Goal: Information Seeking & Learning: Learn about a topic

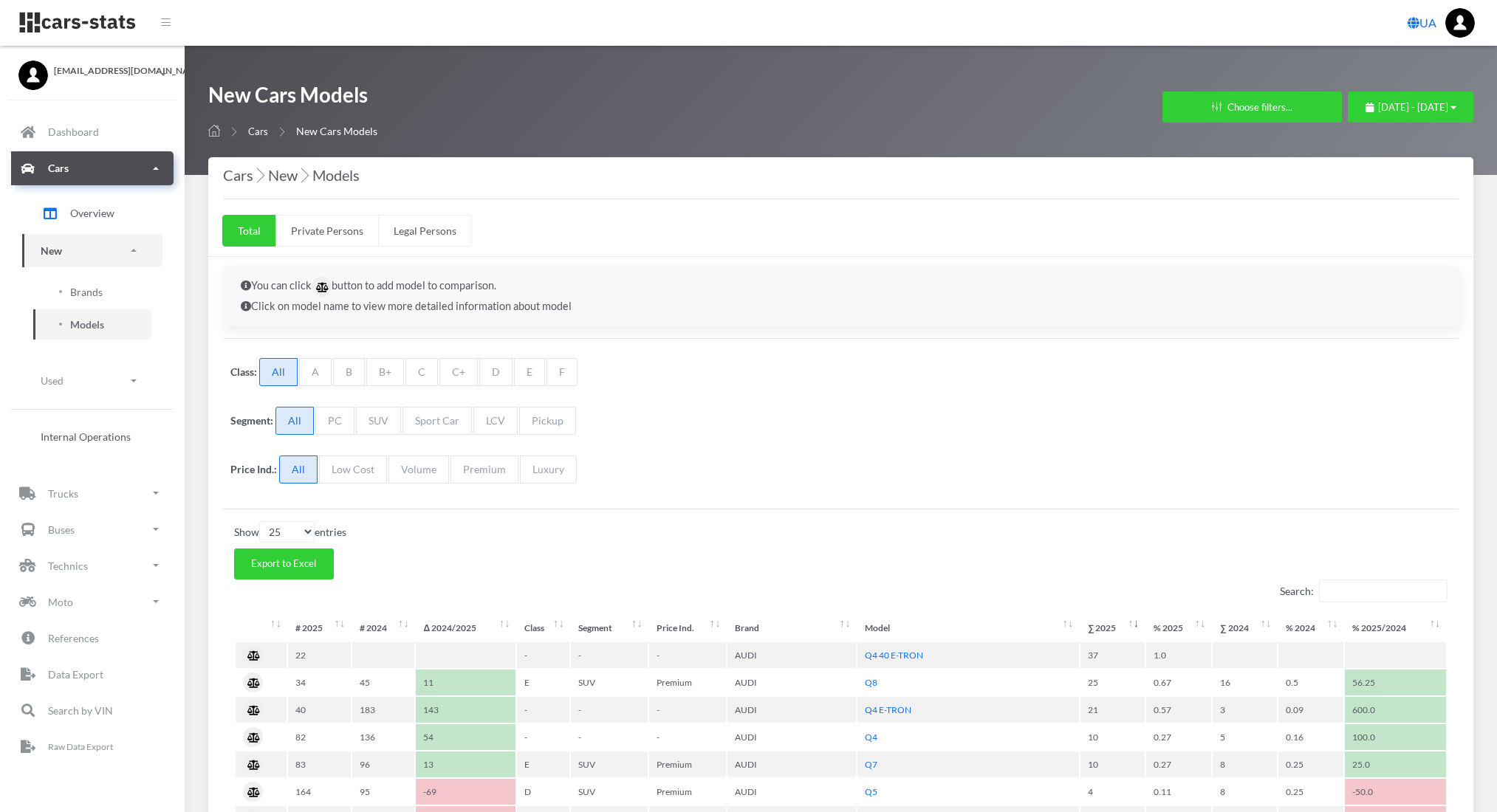
select select "25"
select select "AUDI"
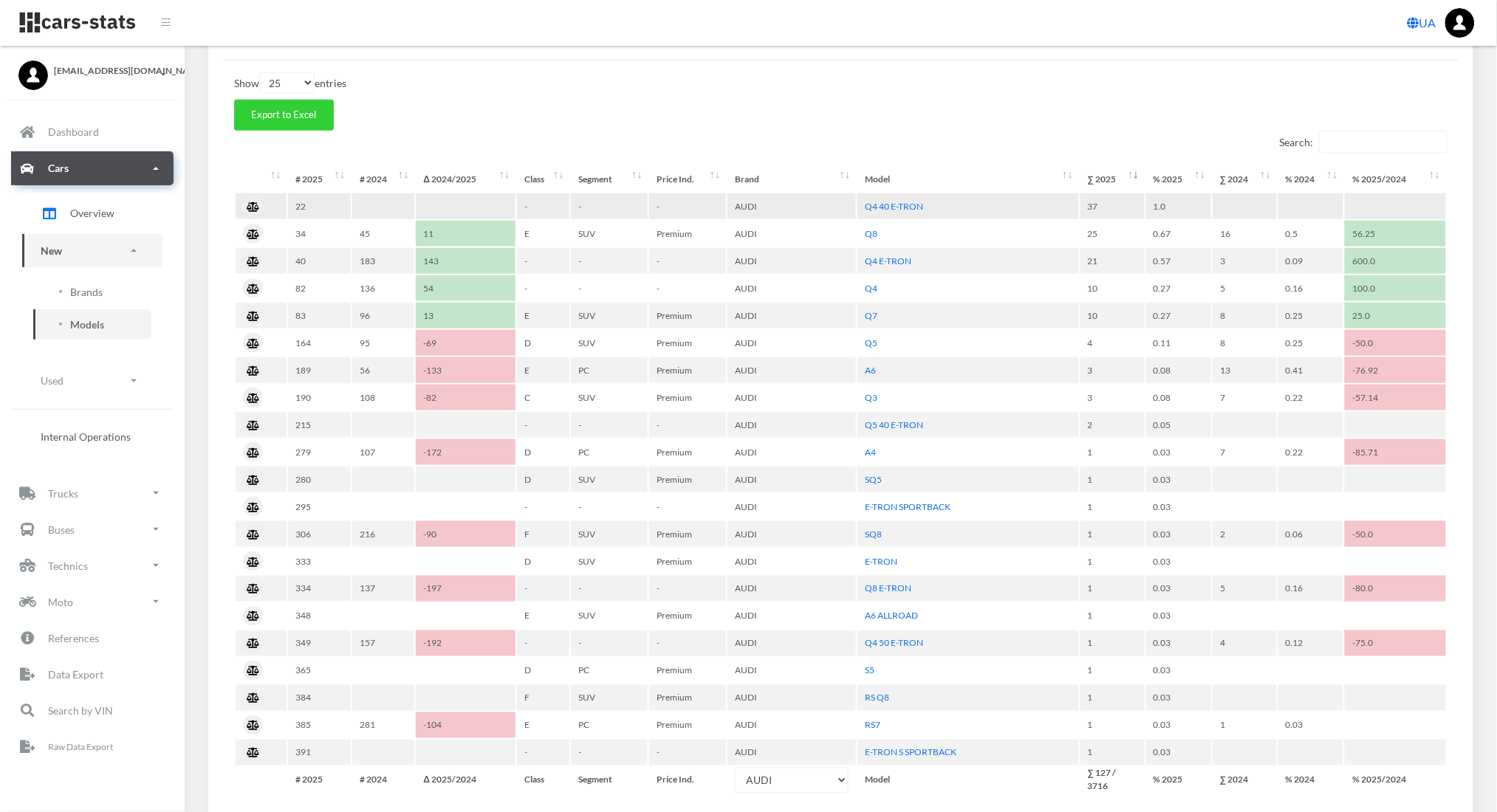
scroll to position [15, 15]
click at [79, 287] on span "Brands" at bounding box center [86, 292] width 33 height 15
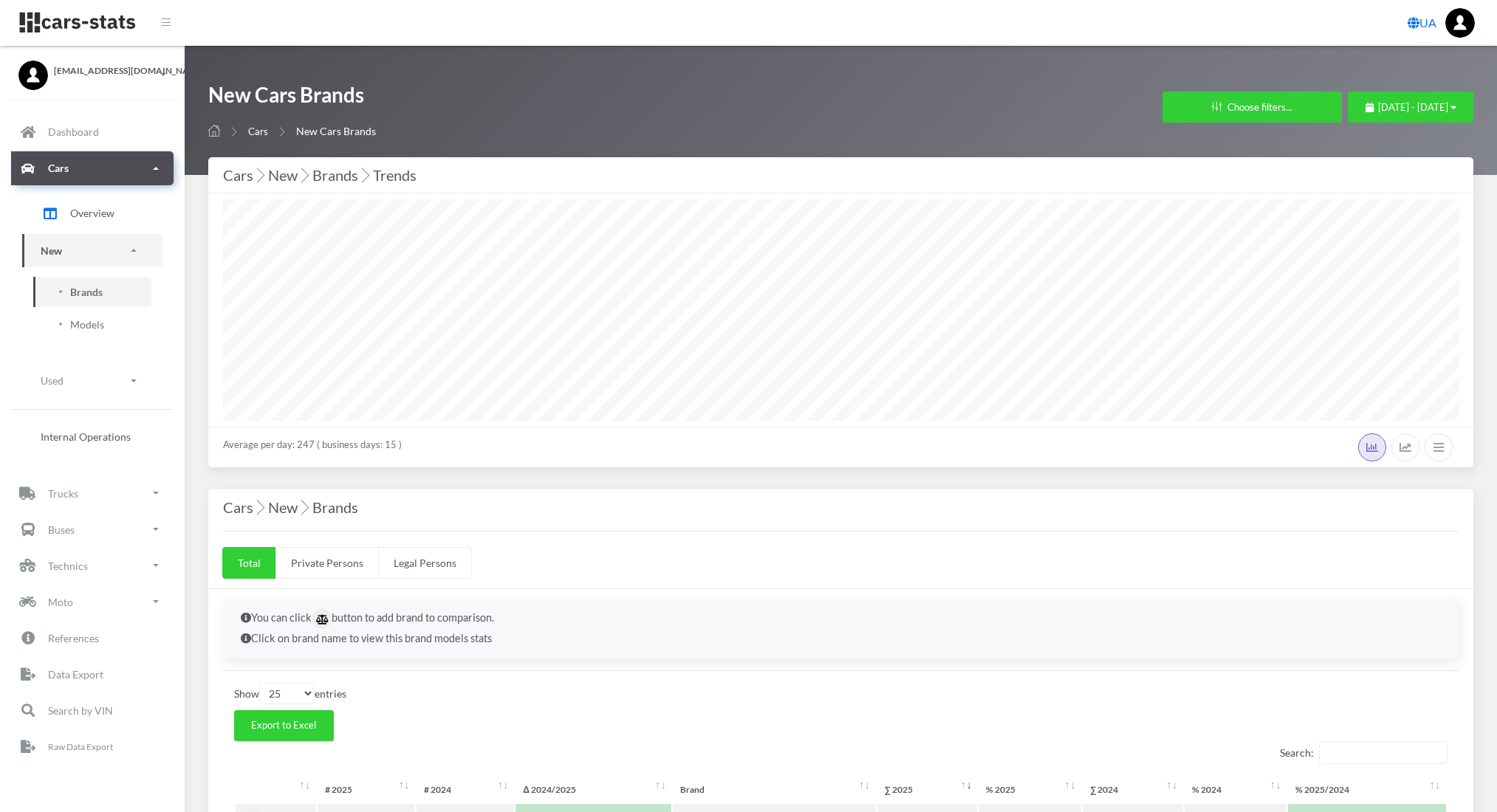
select select
select select "25"
click at [1112, 132] on div "New Cars Brands Cars New Cars Brands Filters in Cars × Brands (Up to 10 brands)…" at bounding box center [840, 111] width 1265 height 59
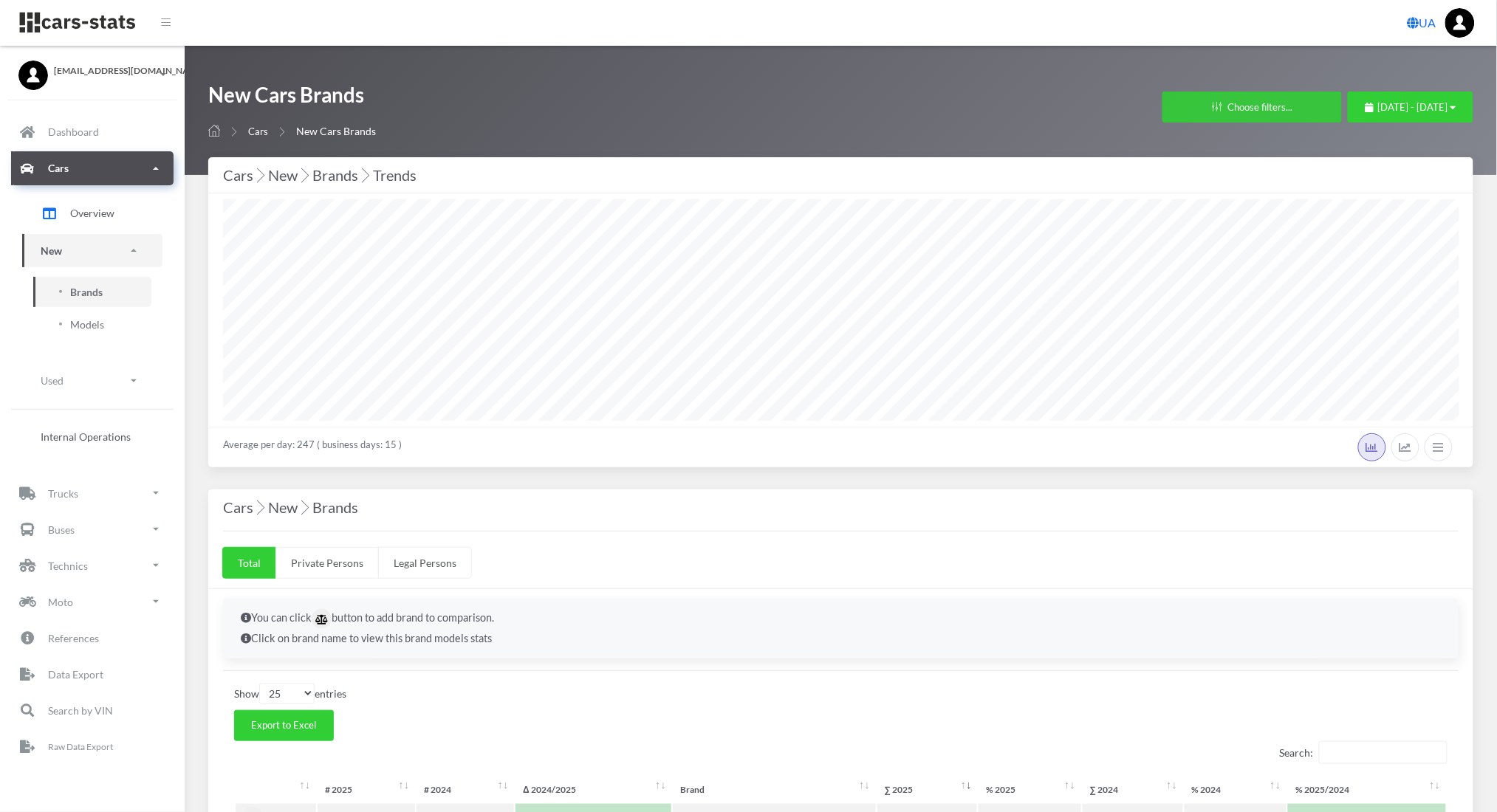
click at [1163, 118] on button "Choose filters..." at bounding box center [1252, 106] width 179 height 31
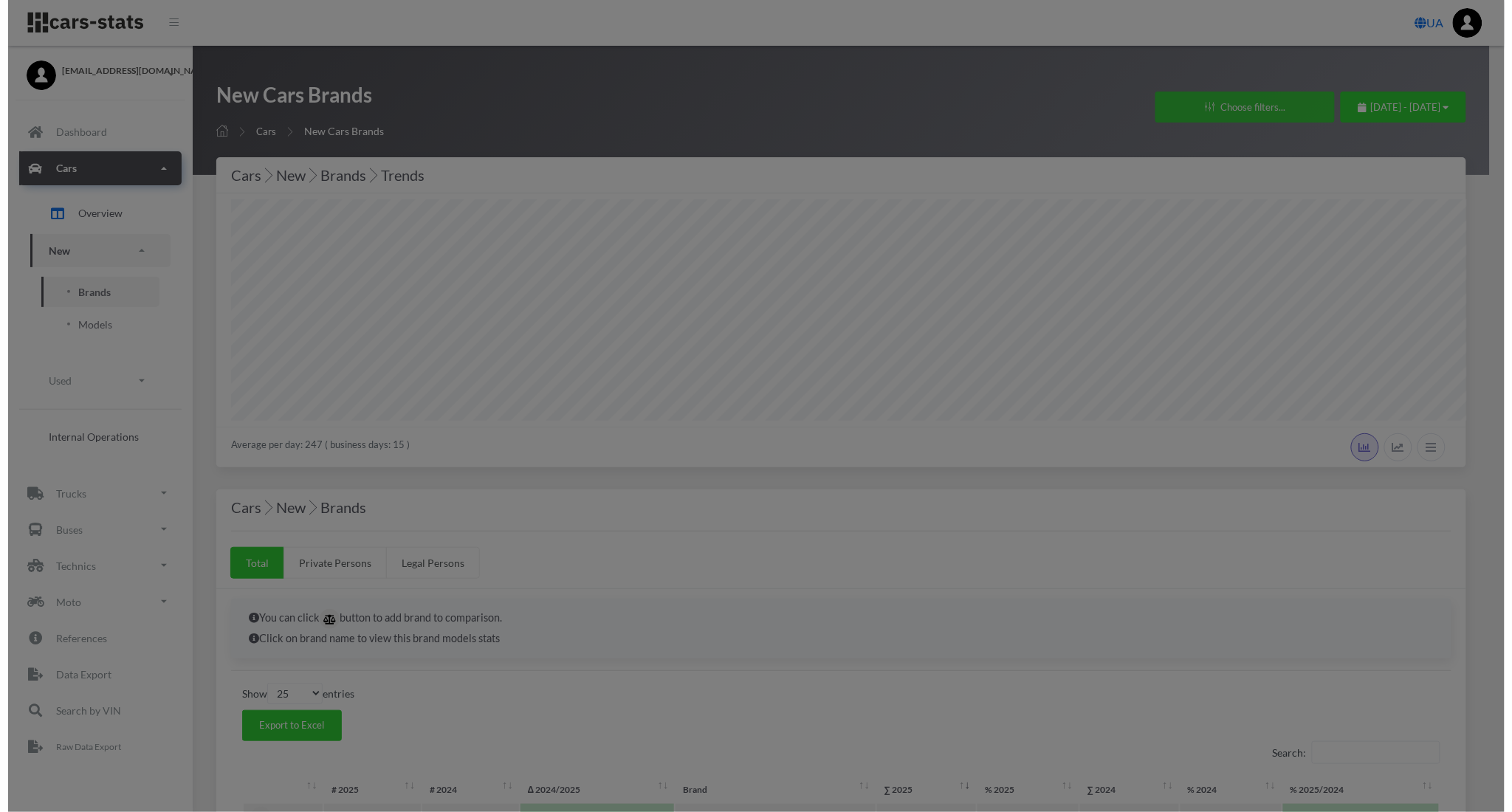
scroll to position [221, 1236]
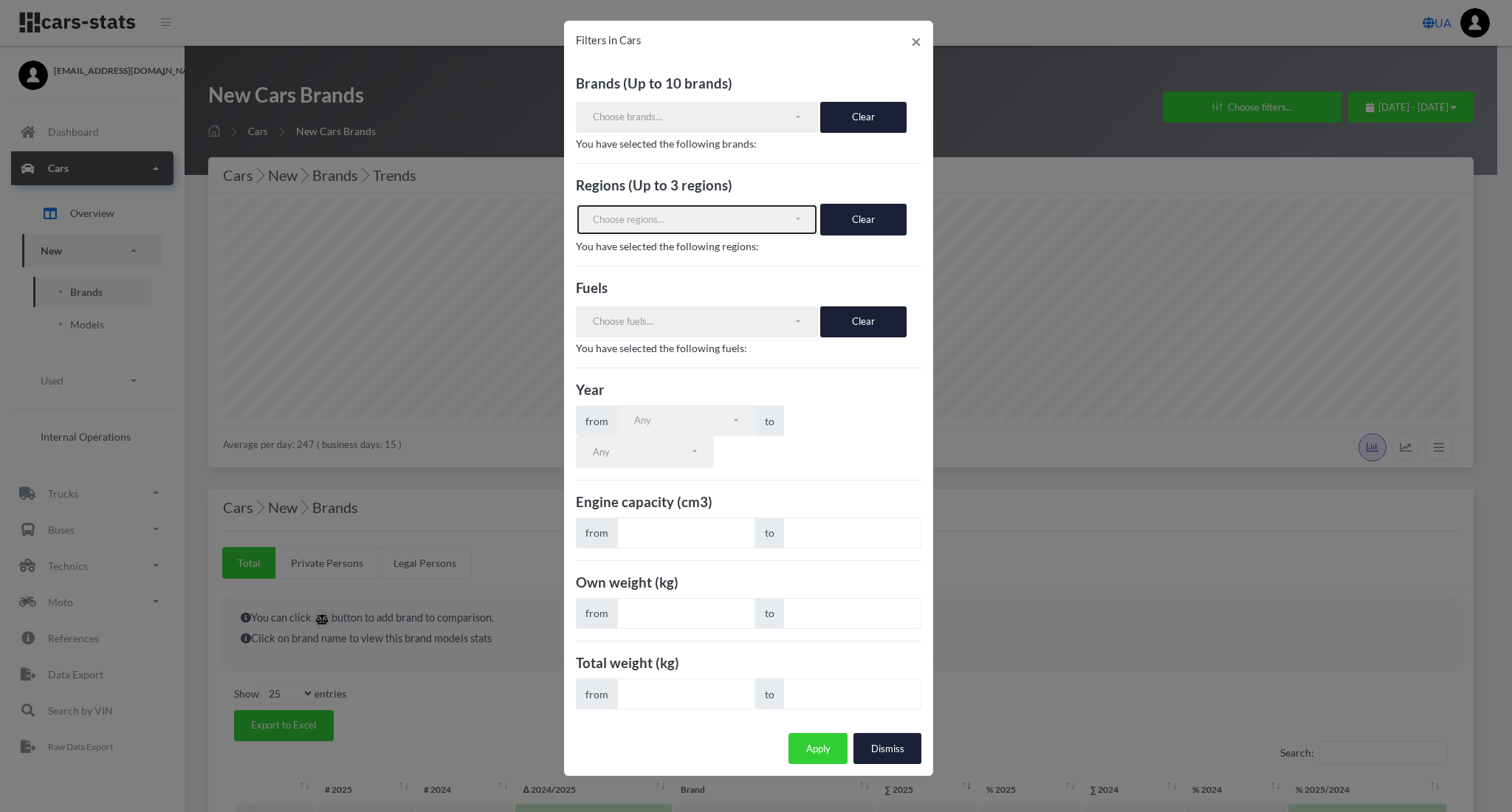
click at [800, 231] on button "Choose regions..." at bounding box center [696, 219] width 242 height 31
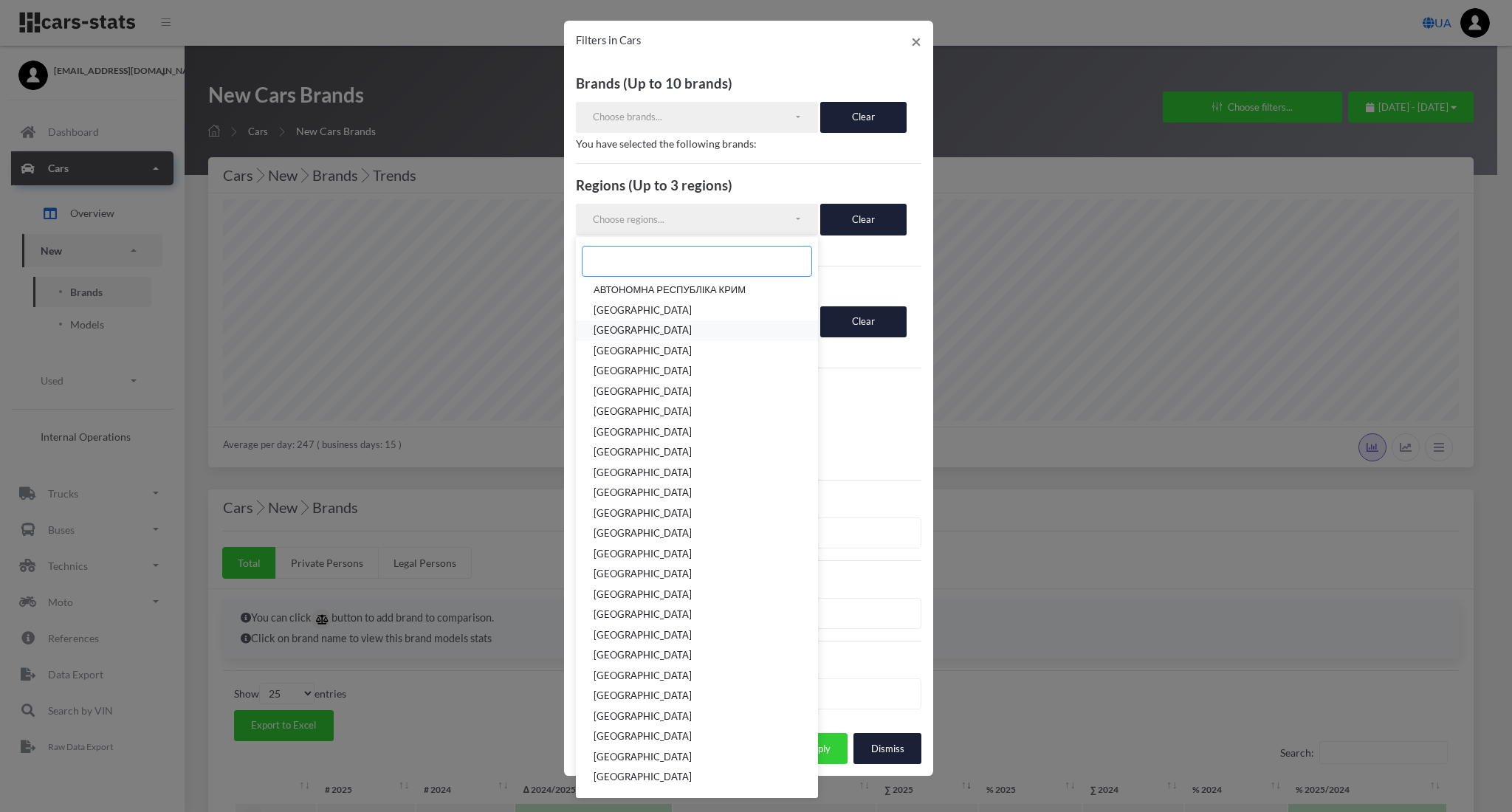
scroll to position [35, 0]
click at [605, 766] on span "М.[GEOGRAPHIC_DATA]" at bounding box center [647, 763] width 108 height 15
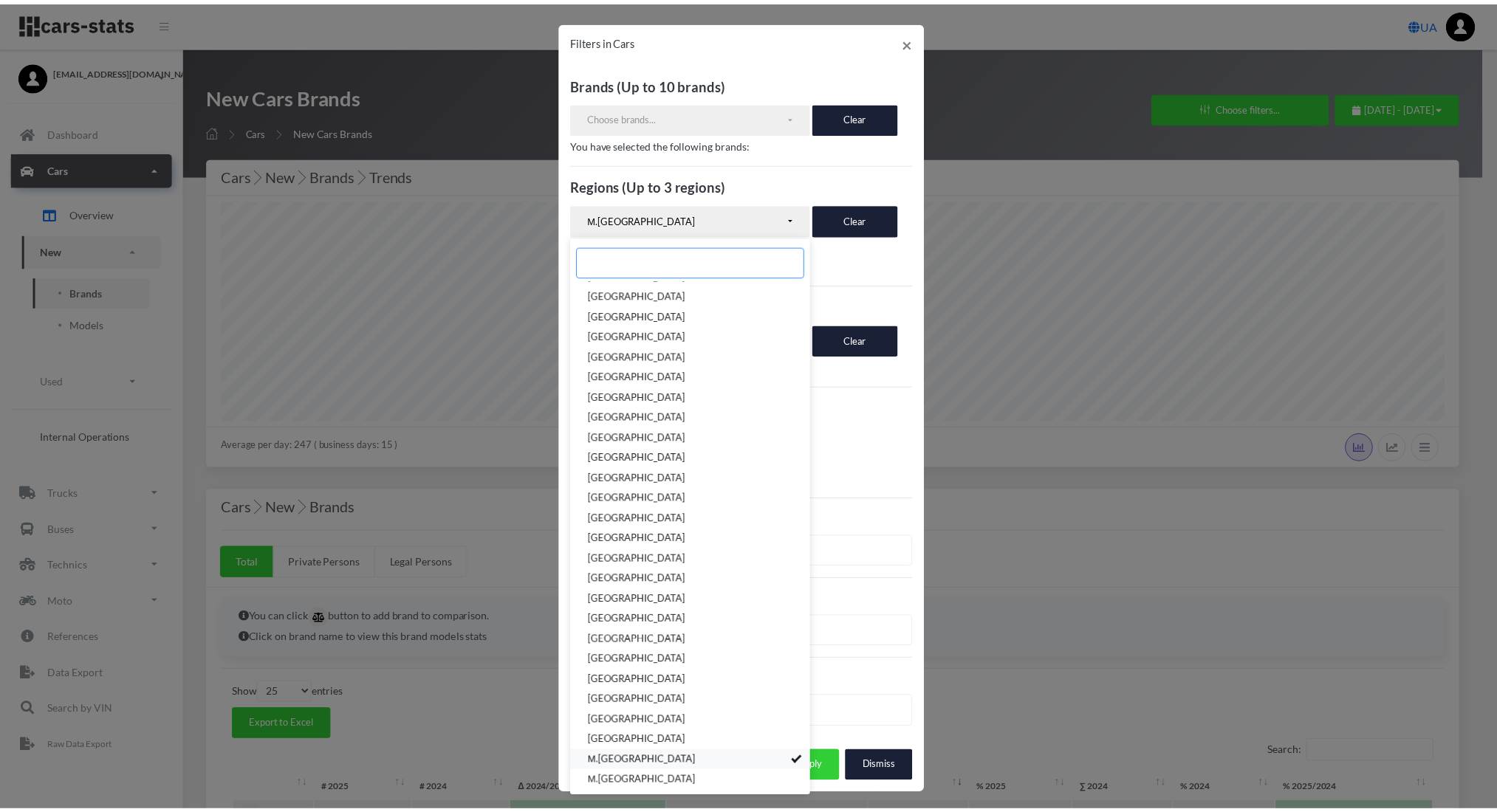
scroll to position [254, 0]
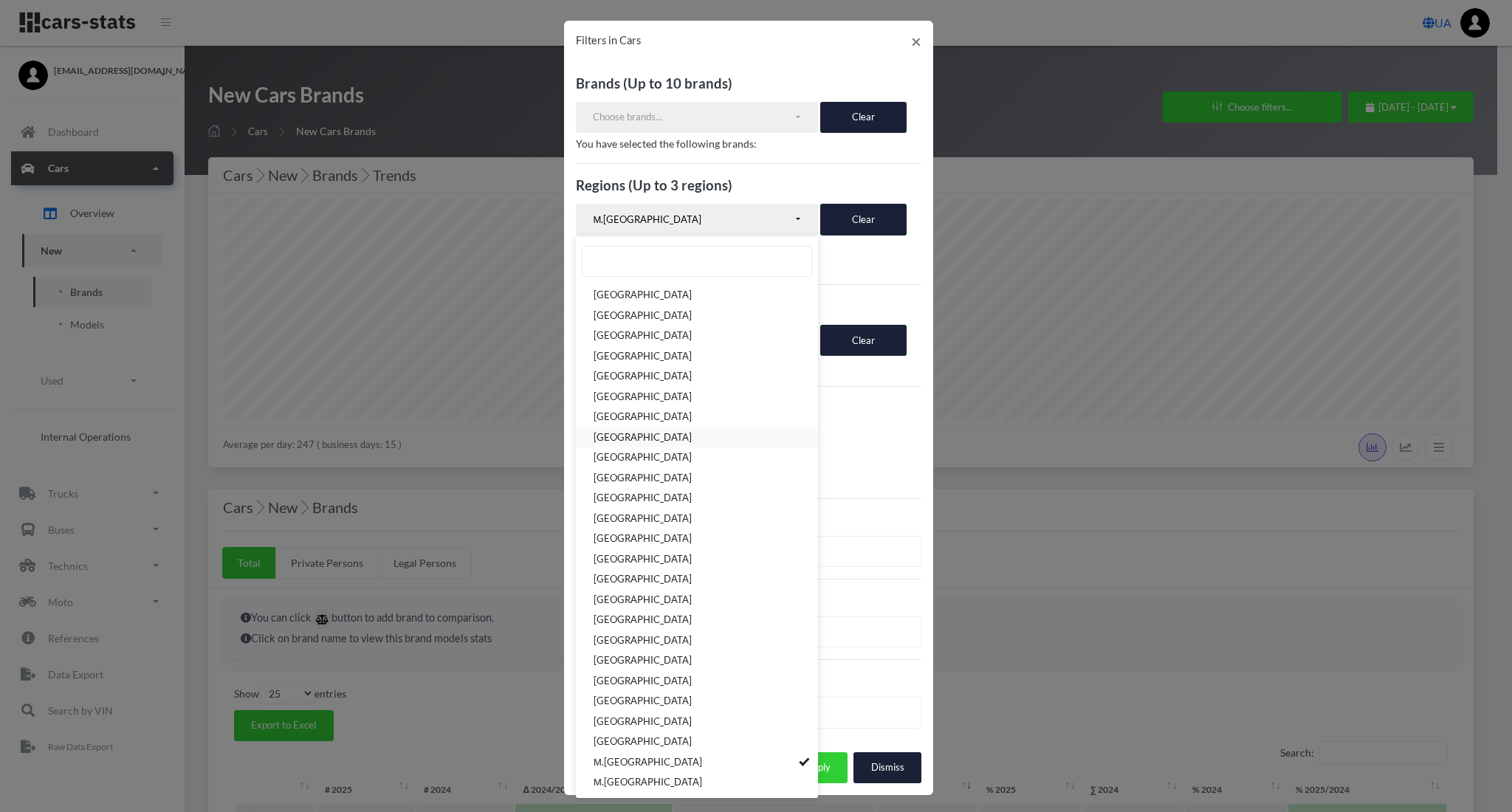
click at [605, 437] on span "[GEOGRAPHIC_DATA]" at bounding box center [642, 438] width 98 height 15
select select "UA-32"
click at [835, 753] on button "Apply" at bounding box center [818, 768] width 59 height 31
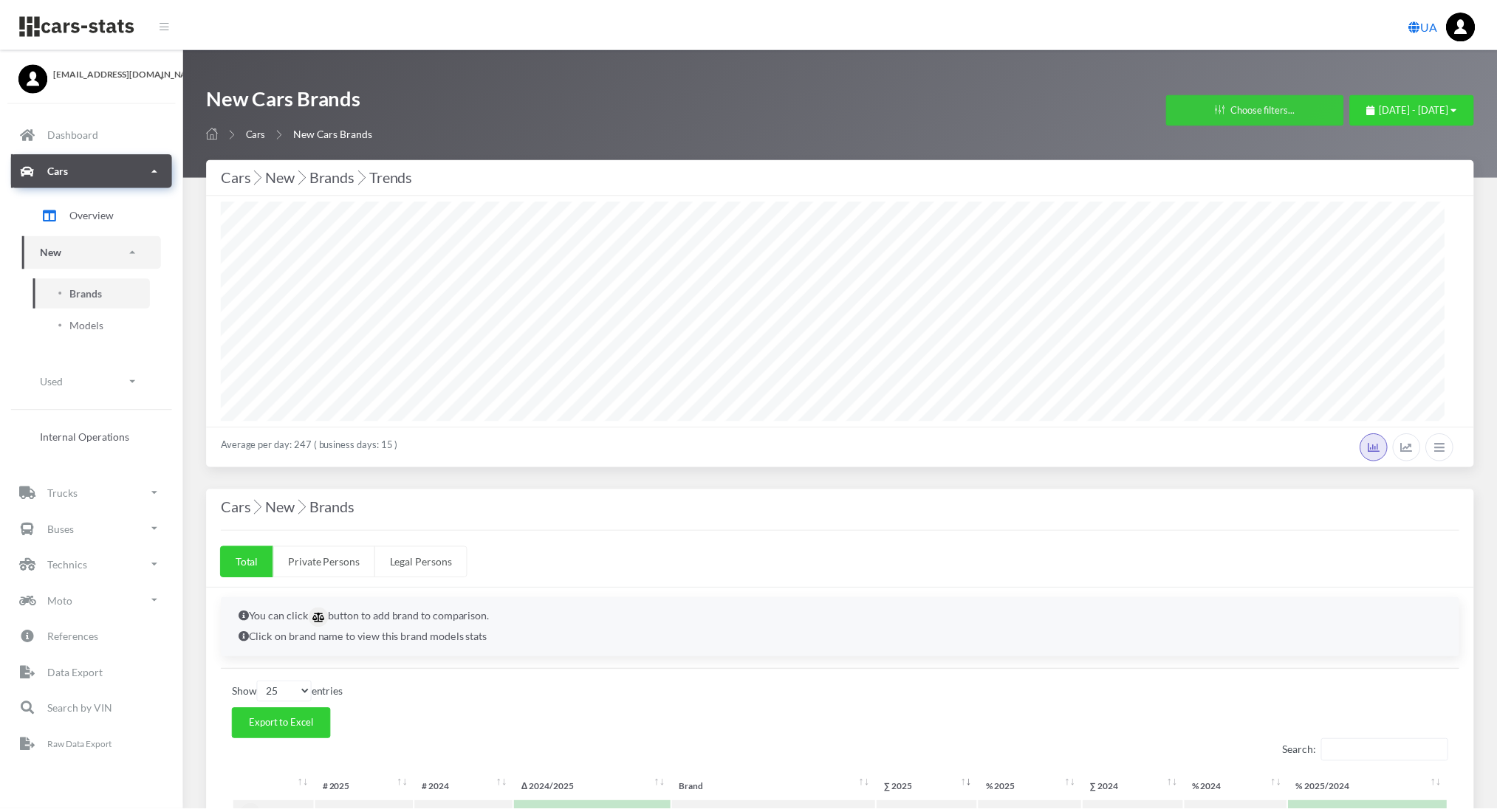
scroll to position [221, 1235]
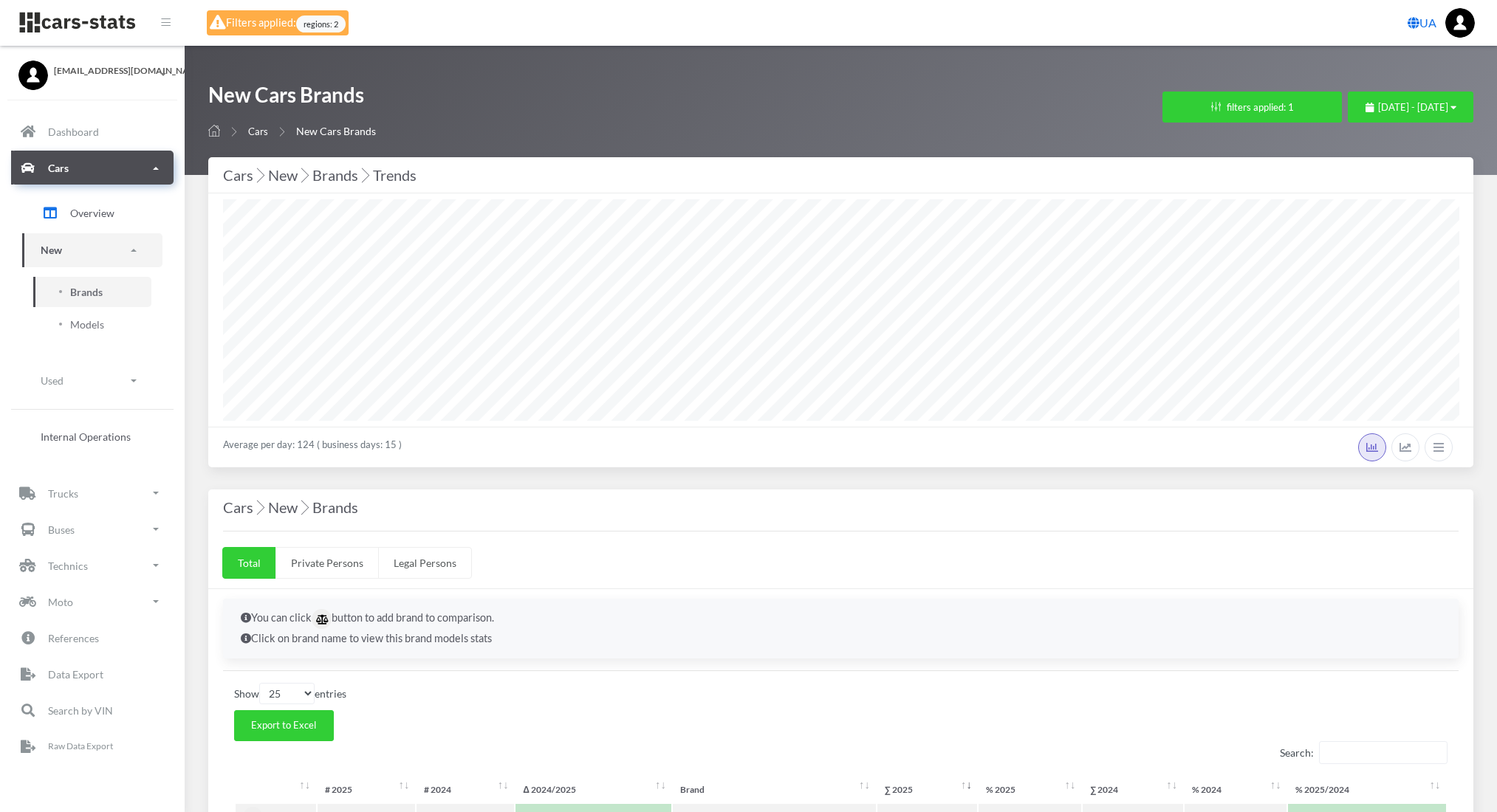
select select "25"
click at [1348, 96] on button "[DATE] - [DATE]" at bounding box center [1411, 106] width 126 height 31
click at [1378, 101] on span "[DATE] - [DATE]" at bounding box center [1413, 107] width 70 height 12
click at [1365, 277] on li "This Year" at bounding box center [1403, 268] width 103 height 23
select select "25"
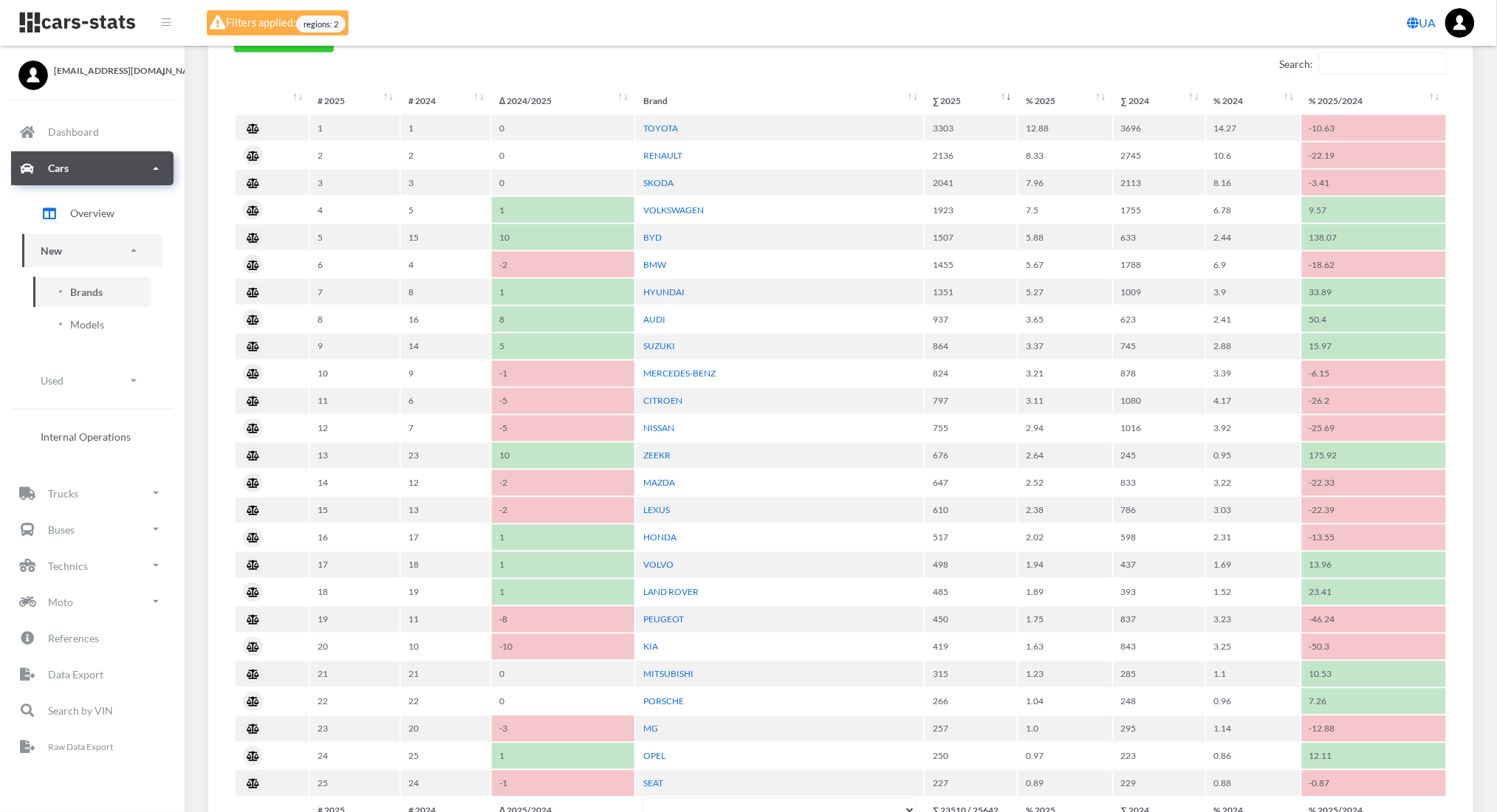
scroll to position [693, 0]
